Goal: Find specific page/section: Find specific page/section

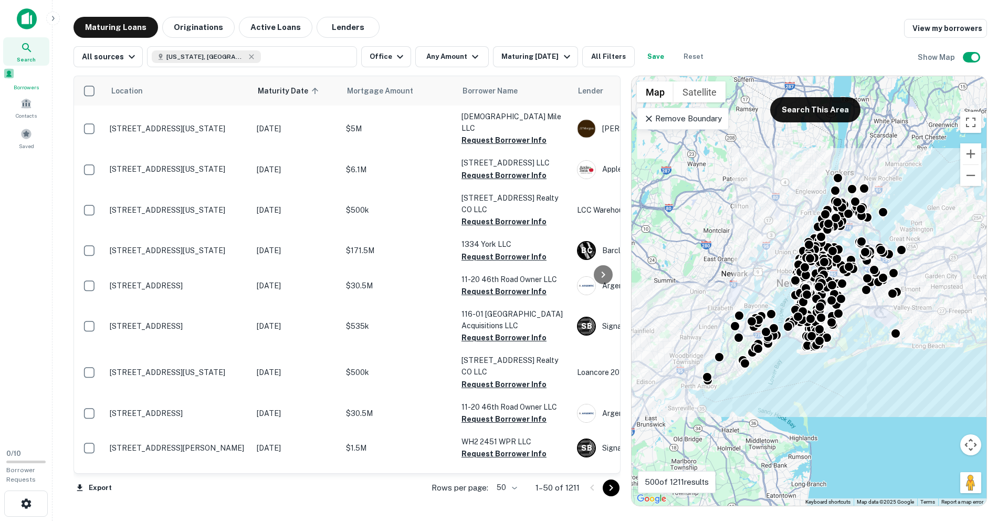
click at [31, 86] on span "Borrowers" at bounding box center [26, 87] width 46 height 8
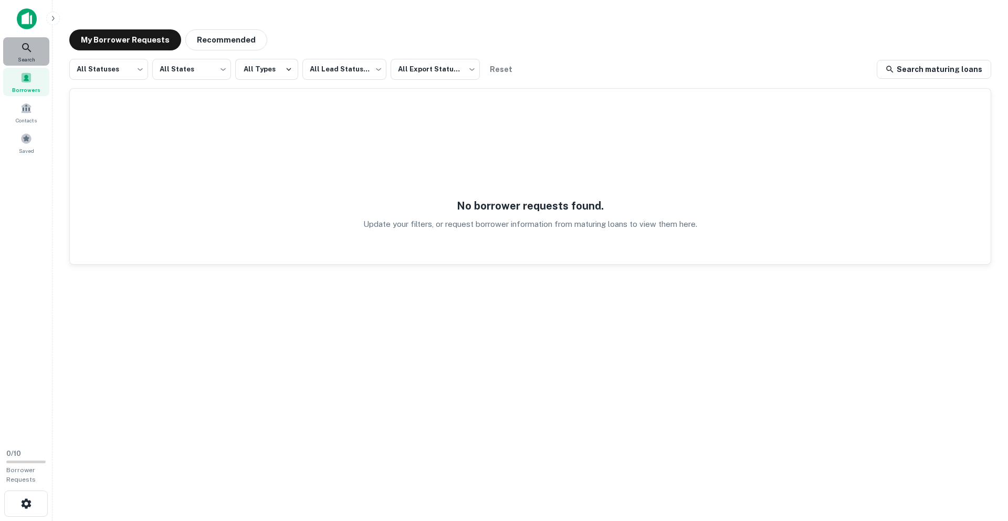
click at [25, 52] on icon at bounding box center [26, 47] width 13 height 13
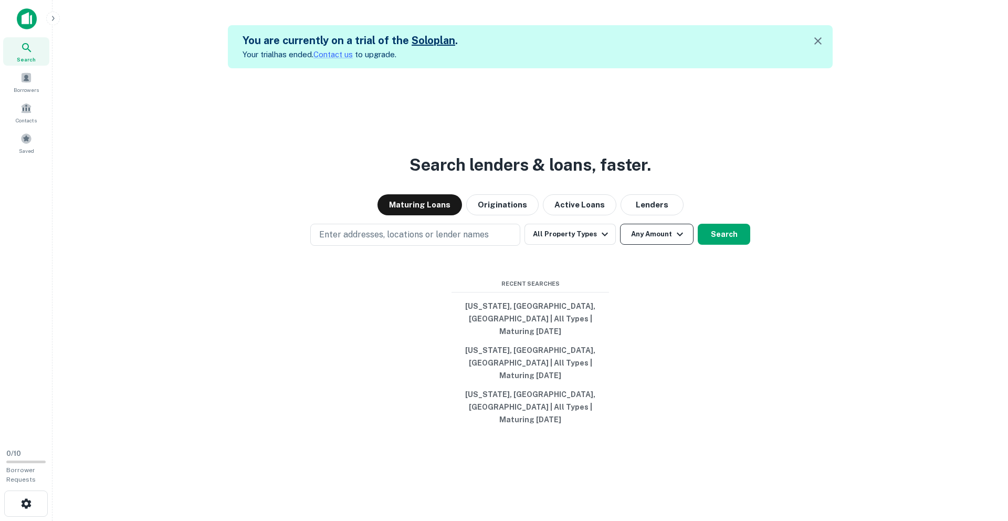
click at [636, 245] on button "Any Amount" at bounding box center [656, 234] width 73 height 21
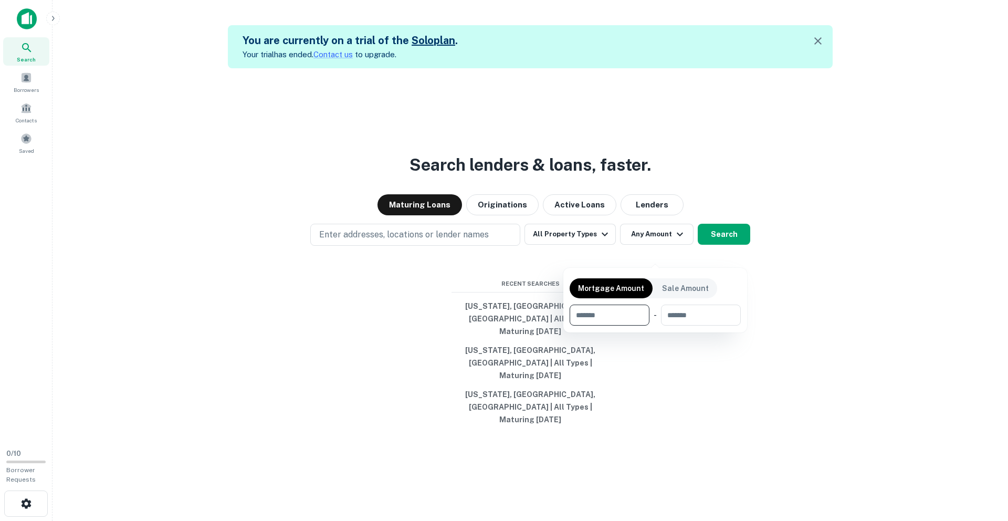
click at [636, 254] on div at bounding box center [504, 260] width 1008 height 521
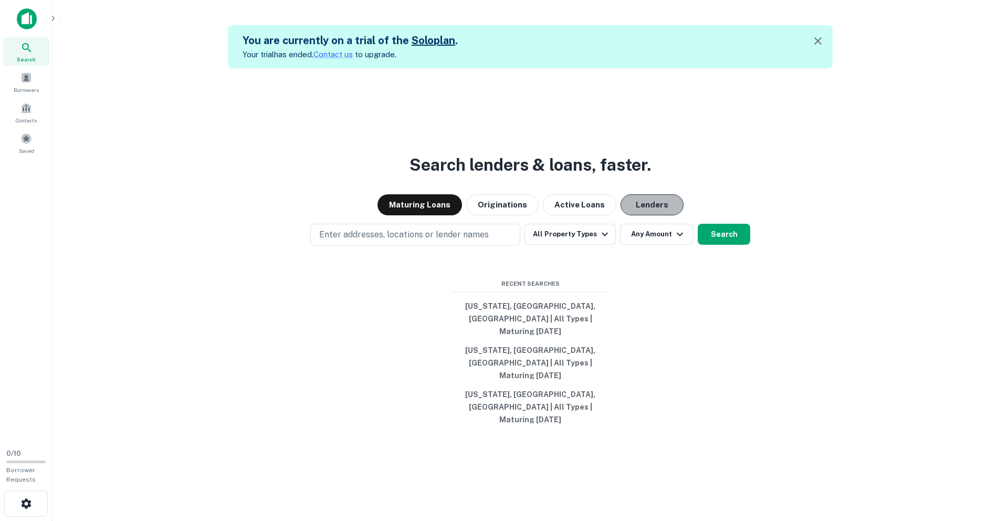
click at [633, 215] on button "Lenders" at bounding box center [651, 204] width 63 height 21
click at [573, 215] on button "Active Loans" at bounding box center [579, 204] width 73 height 21
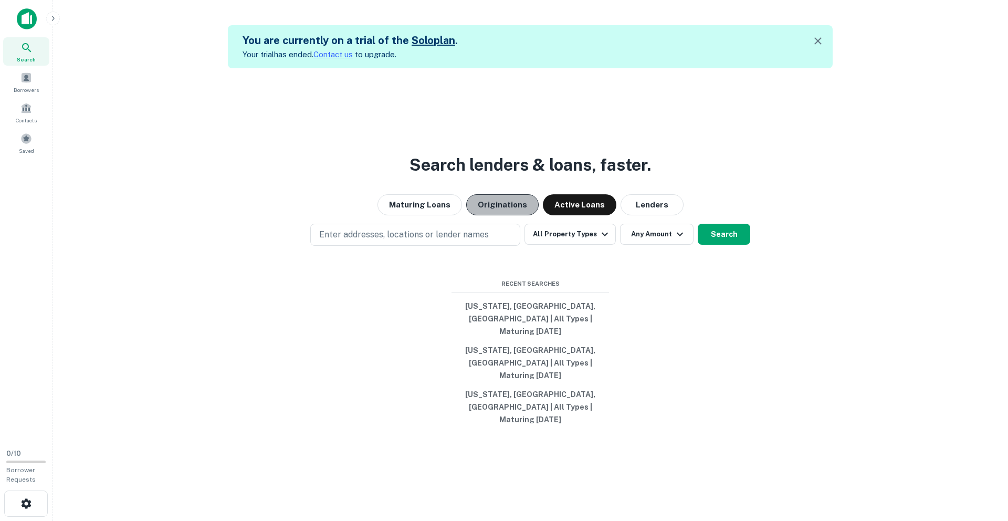
click at [497, 215] on button "Originations" at bounding box center [502, 204] width 72 height 21
click at [22, 80] on span at bounding box center [26, 78] width 12 height 12
